Goal: Check status: Check status

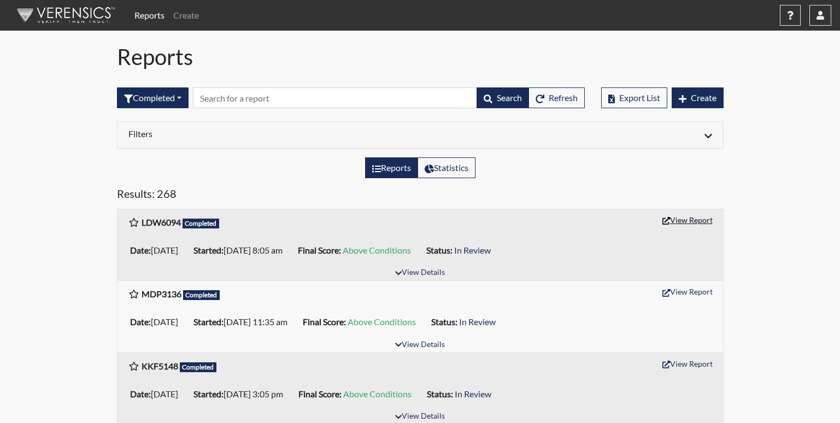
click at [702, 218] on button "View Report" at bounding box center [688, 220] width 60 height 17
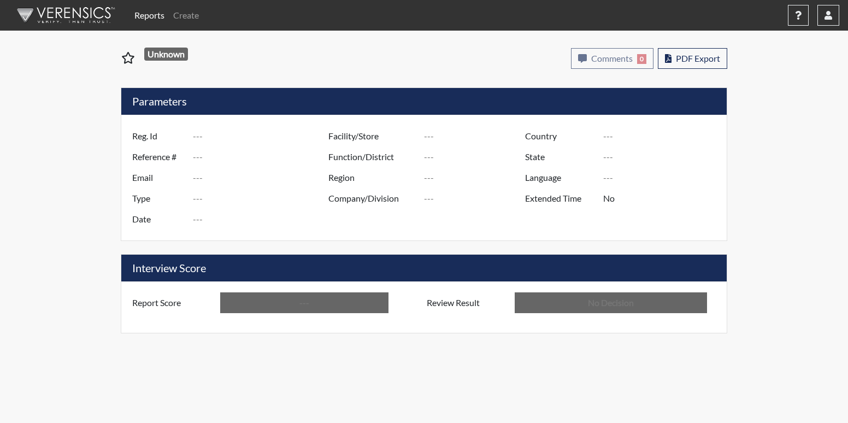
type input "LDW6094"
type input "51216"
type input "---"
type input "Corrections Pre-Employment"
type input "[DATE]"
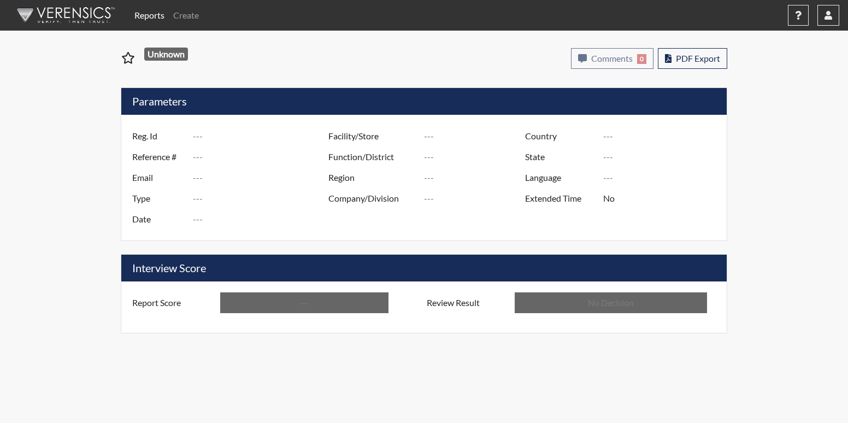
type input "[PERSON_NAME]"
type input "[GEOGRAPHIC_DATA]"
type input "[US_STATE]"
type input "English"
type input "Above Conditions"
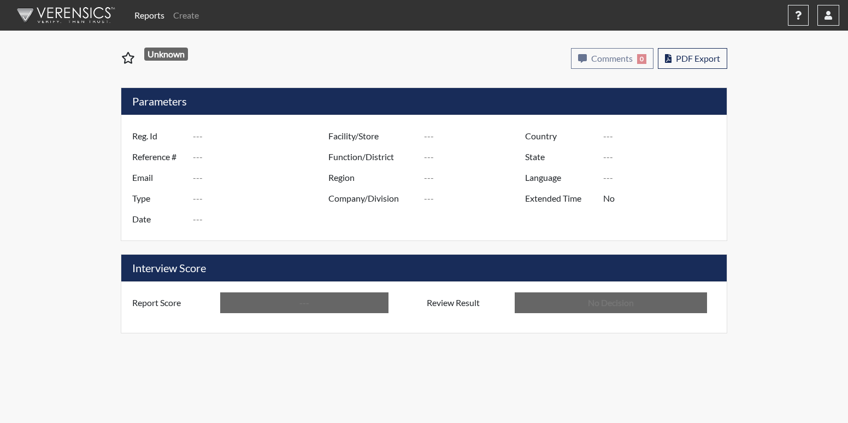
type input "In Review"
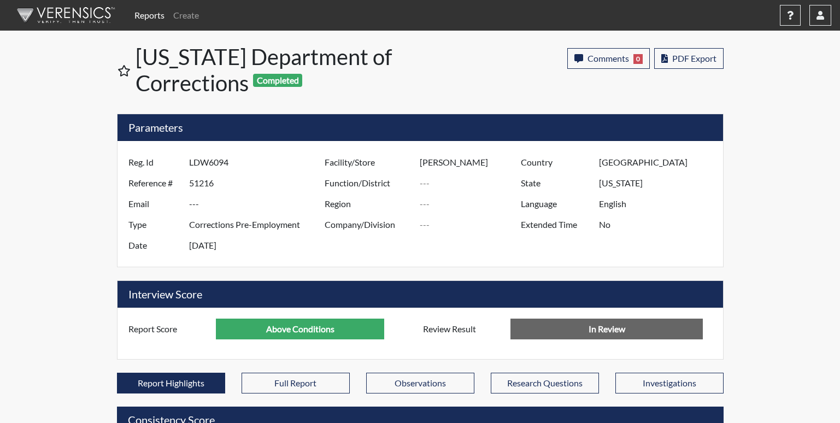
scroll to position [546507, 546234]
